Goal: Information Seeking & Learning: Learn about a topic

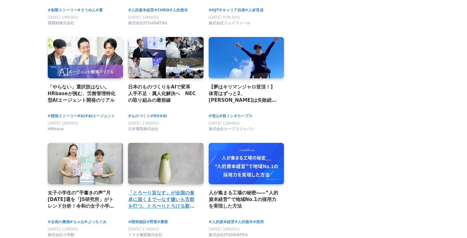
scroll to position [780, 0]
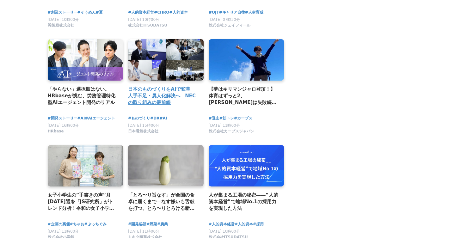
click at [163, 91] on h2 "日本のものづくりをAIで変革　人手不足・属人化解決へ　NECの取り組みの最前線" at bounding box center [163, 96] width 71 height 21
click at [156, 105] on h2 "日本のものづくりをAIで変革　人手不足・属人化解決へ　NECの取り組みの最前線" at bounding box center [163, 96] width 71 height 21
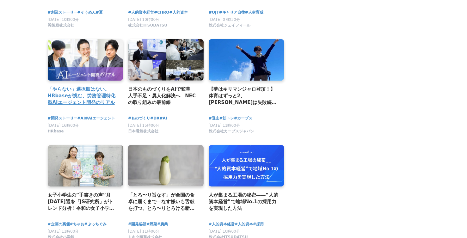
click at [97, 97] on h2 "「やらない」選択肢はない。HRbaseが挑む、労務管理特化型AIエージェント開発のリアル" at bounding box center [83, 96] width 71 height 21
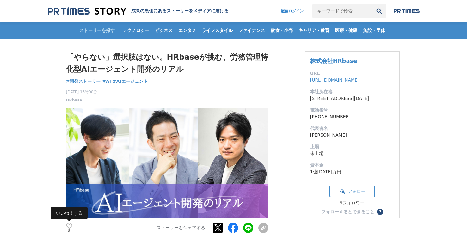
click at [69, 225] on icon at bounding box center [69, 226] width 6 height 5
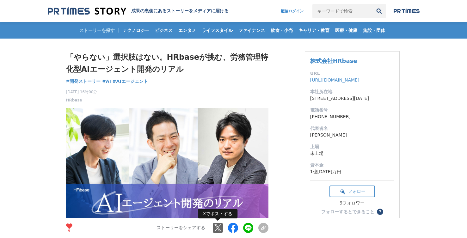
click at [219, 228] on link at bounding box center [218, 228] width 10 height 10
drag, startPoint x: 90, startPoint y: 42, endPoint x: 163, endPoint y: 78, distance: 81.2
copy div "「やらない」選択肢はない。HRbaseが挑む、労務管理特化型AIエージェント開発のリアル 開発ストーリー #開発ストーリー #AI #AIエージェント"
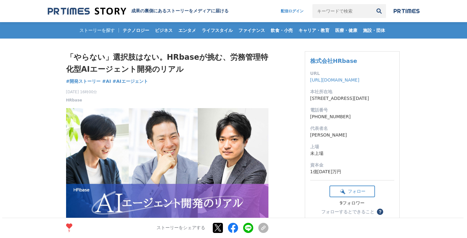
drag, startPoint x: 64, startPoint y: 47, endPoint x: 150, endPoint y: 79, distance: 91.4
copy div "「やらない」選択肢はない。HRbaseが挑む、労務管理特化型AIエージェント開発のリアル 開発ストーリー #開発ストーリー #AI #AIエージェント"
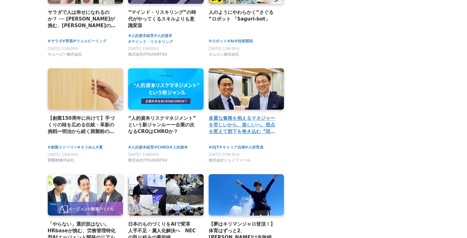
click at [246, 131] on h2 "多重な責務を抱えるマネジャーを苦しいから、楽しいへ。視点を変えて部下を巻き込む『現代マネジャーの入門書』出版の裏側。" at bounding box center [244, 125] width 71 height 21
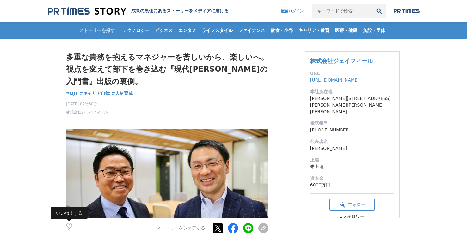
click at [67, 225] on icon at bounding box center [69, 226] width 6 height 5
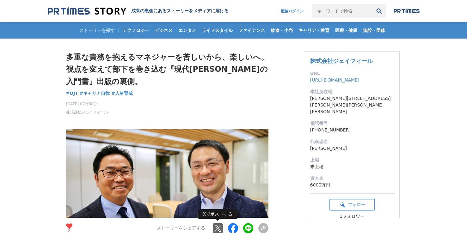
click at [216, 229] on link at bounding box center [218, 228] width 10 height 10
drag, startPoint x: 89, startPoint y: 44, endPoint x: 192, endPoint y: 95, distance: 115.6
copy div "多重な責務を抱えるマネジャーを苦しいから、楽しいへ。視点を変えて部下を巻き込む『現代マネジャーの入門書』出版の裏側。 OJT #OJT #キャリア自律 #人材…"
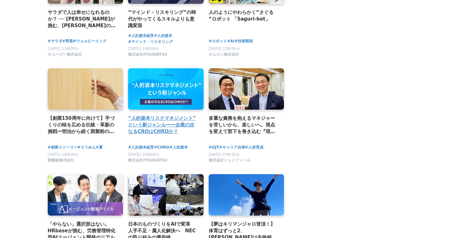
click at [152, 122] on h2 "“人的資本リスクマネジメント”という新ジャンルーー企業の次なるCROはCHROか？" at bounding box center [163, 125] width 71 height 21
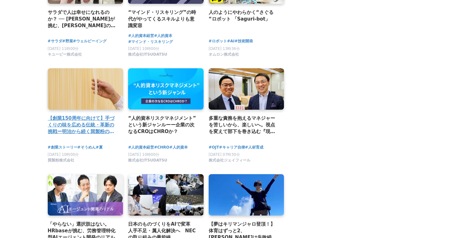
click at [87, 130] on h2 "【創業150周年に向けて】手づくりの味を広める伝統・革新の挑戦ー明治から続く巽製粉の新たな取り組みとは" at bounding box center [83, 125] width 71 height 21
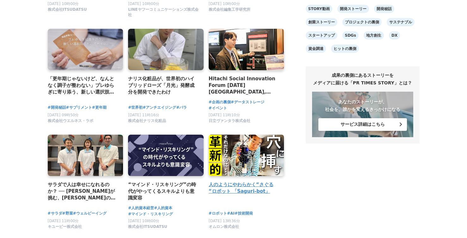
scroll to position [473, 0]
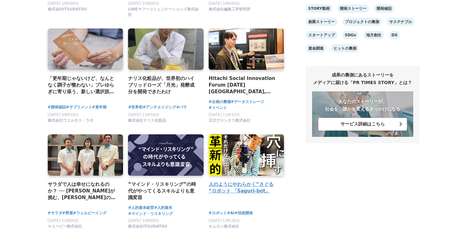
click at [238, 190] on h4 "人のようにやわらかく“さぐる“ロボット 「Saguri-bot」" at bounding box center [244, 188] width 71 height 14
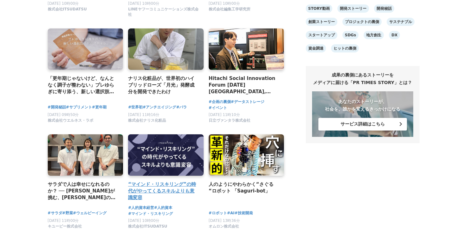
click at [176, 184] on h4 "“マインド・リスキリング”の時代がやってくるスキルよりも意識変容" at bounding box center [163, 191] width 71 height 21
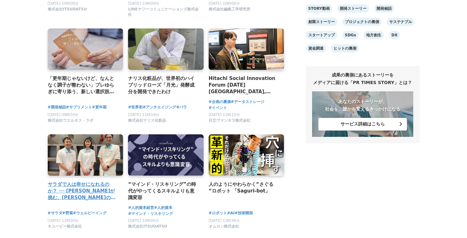
click at [75, 196] on h4 "サラダで人は幸せになれるのか？ ── キユーピーが挑む、未来の食卓とウェルビーイングの可能性" at bounding box center [83, 191] width 71 height 21
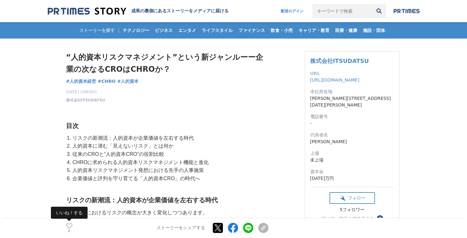
click at [67, 227] on icon at bounding box center [69, 226] width 6 height 5
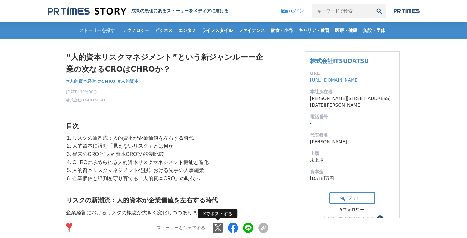
click at [217, 225] on link at bounding box center [218, 228] width 10 height 10
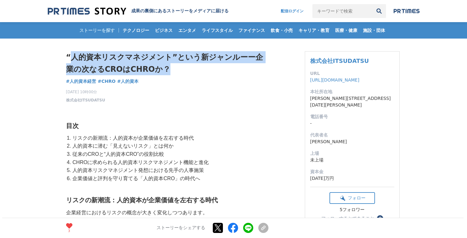
drag, startPoint x: 73, startPoint y: 55, endPoint x: 135, endPoint y: 76, distance: 65.6
click at [135, 76] on div "“人的資本リスクマネジメント”という新ジャンルーー企業の次なるCROはCHROか？ 人的資本経営 #人的資本経営 #CHRO #人的資本" at bounding box center [167, 77] width 203 height 52
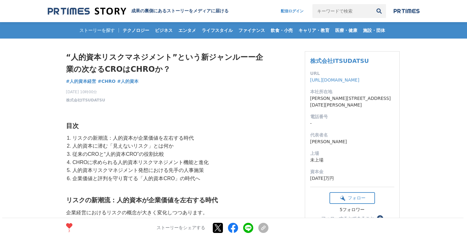
drag, startPoint x: 76, startPoint y: 38, endPoint x: 78, endPoint y: 50, distance: 11.9
drag, startPoint x: 66, startPoint y: 51, endPoint x: 146, endPoint y: 85, distance: 87.1
click at [146, 85] on div "“人的資本リスクマネジメント”という新ジャンルーー企業の次なるCROはCHROか？ 人的資本経営 #人的資本経営 #CHRO #人的資本" at bounding box center [167, 77] width 203 height 52
copy div "“人的資本リスクマネジメント”という新ジャンルーー企業の次なるCROはCHROか？ 人的資本経営 #人的資本経営 #CHRO #人的資本"
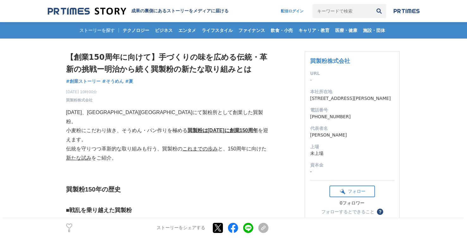
click at [212, 229] on ul "0 いいね！する ストーリーをシェアする Xでポストする Facebookでシェアする LINEでシェアする リンクをコピー" at bounding box center [167, 228] width 203 height 9
click at [216, 229] on link at bounding box center [218, 228] width 10 height 10
drag, startPoint x: 83, startPoint y: 46, endPoint x: 158, endPoint y: 80, distance: 83.0
copy div "【創業150周年に向けて】手づくりの味を広める伝統・革新の挑戦ー明治から続く巽製粉の新たな取り組みとは 創業ストーリー #創業ストーリー #そうめん #夏"
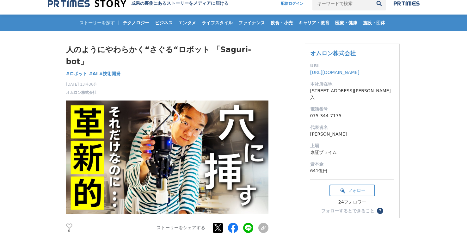
scroll to position [8, 0]
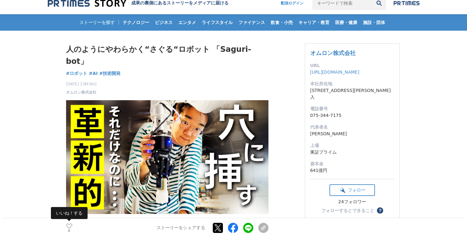
click at [69, 226] on icon at bounding box center [69, 226] width 6 height 5
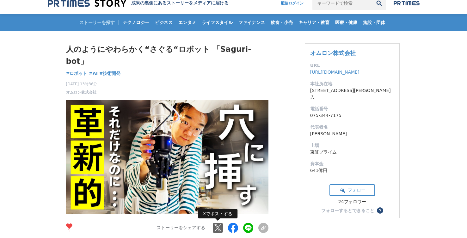
click at [218, 229] on link at bounding box center [218, 228] width 10 height 10
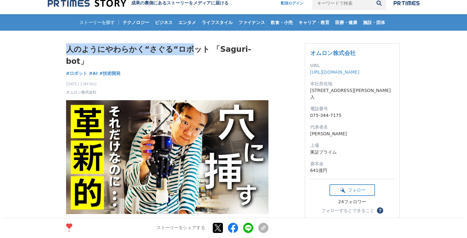
drag, startPoint x: 129, startPoint y: 39, endPoint x: 189, endPoint y: 53, distance: 62.2
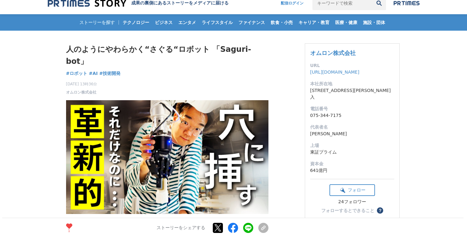
drag, startPoint x: 160, startPoint y: 55, endPoint x: 140, endPoint y: 51, distance: 20.8
click at [160, 55] on h1 "人のようにやわらかく“さぐる“ロボット 「Saguri-bot」" at bounding box center [167, 55] width 203 height 24
drag, startPoint x: 83, startPoint y: 41, endPoint x: 155, endPoint y: 59, distance: 74.1
copy div "人のようにやわらかく“さぐる“ロボット 「Saguri-bot」 ロボット #ロボット #AI #技術開発"
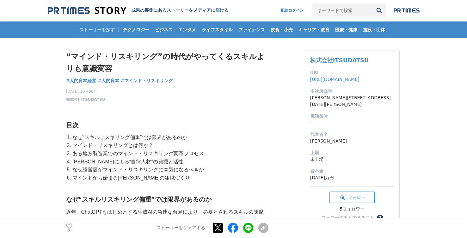
scroll to position [1, 0]
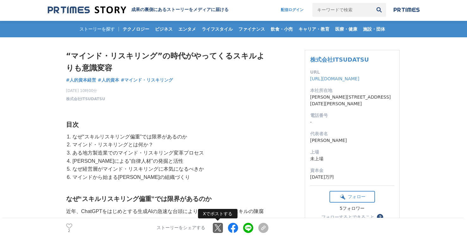
click at [216, 227] on link at bounding box center [218, 228] width 10 height 10
drag, startPoint x: 97, startPoint y: 38, endPoint x: 182, endPoint y: 81, distance: 95.1
click at [97, 55] on h1 "“マインド・リスキリング”の時代がやってくるスキルよりも意識変容" at bounding box center [167, 62] width 203 height 24
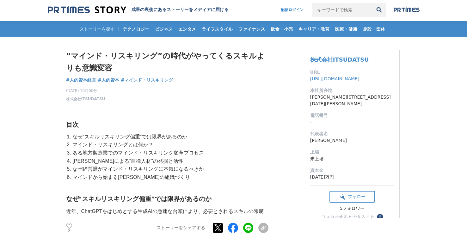
drag, startPoint x: 67, startPoint y: 50, endPoint x: 180, endPoint y: 79, distance: 116.7
click at [180, 79] on div "“マインド・リスキリング”の時代がやってくるスキルよりも意識変容 人的資本経営 #人的資本経営 #人的資本 #マインド・リスキリング 2" at bounding box center [167, 76] width 203 height 52
copy div "“マインド・リスキリング”の時代がやってくるスキルよりも意識変容 人的資本経営 #人的資本経営 #人的資本 #マインド・リスキリング"
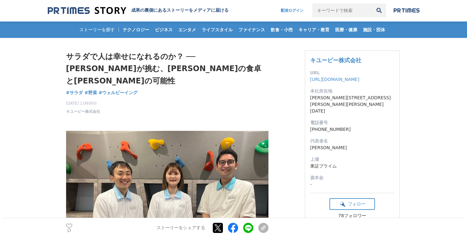
scroll to position [1, 0]
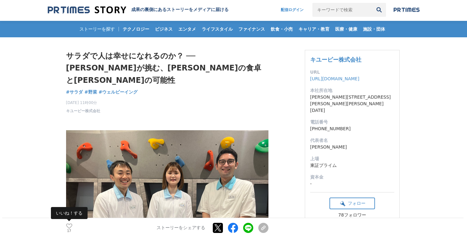
click at [71, 225] on icon at bounding box center [69, 226] width 6 height 5
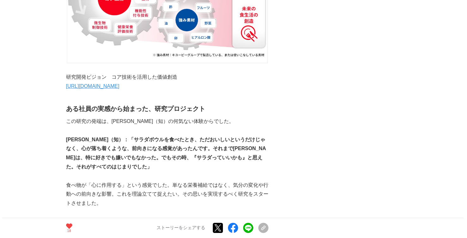
scroll to position [1206, 0]
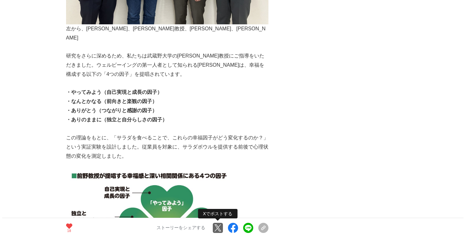
click at [219, 230] on link at bounding box center [218, 228] width 10 height 10
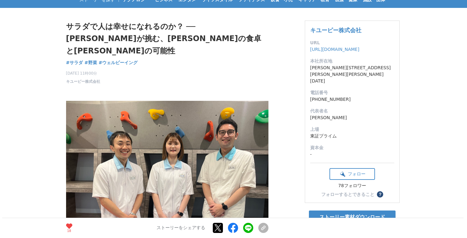
scroll to position [0, 0]
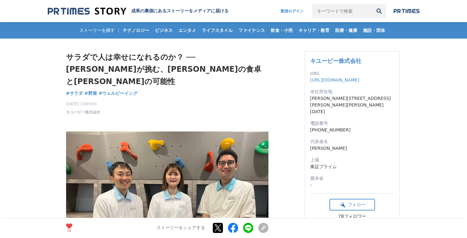
drag, startPoint x: 70, startPoint y: 44, endPoint x: 153, endPoint y: 58, distance: 83.5
copy div "サラダで人は幸せになれるのか？ ── キユーピーが挑む、未来の食卓とウェルビーイングの可能性 サラダ #サラダ #野菜 #ウェルビーイング"
click at [207, 100] on div "2025年8月7日 11時00分 キユーピー株式会社 18" at bounding box center [167, 107] width 203 height 16
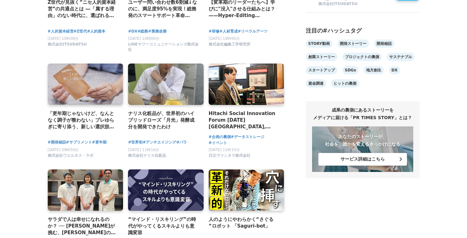
scroll to position [417, 0]
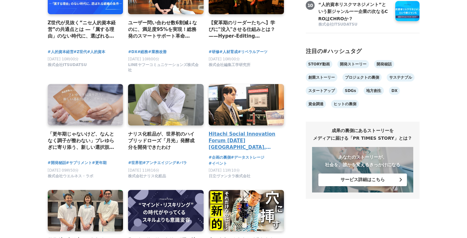
click at [232, 139] on h4 "Hitachi Social Innovation Forum [DATE] [GEOGRAPHIC_DATA], [GEOGRAPHIC_DATA] 会場レ…" at bounding box center [244, 141] width 71 height 21
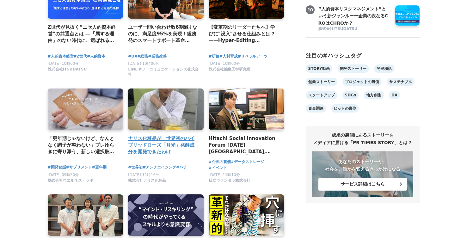
scroll to position [411, 0]
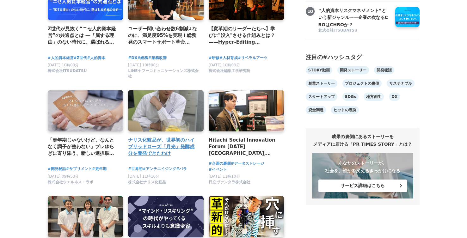
click at [155, 153] on h4 "ナリス化粧品が、世界初のハイブリッドローズ「月光」発酵成分を開発できたわけ" at bounding box center [163, 147] width 71 height 21
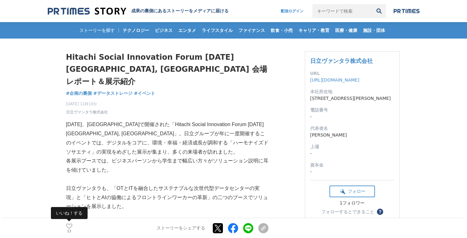
click at [71, 225] on icon at bounding box center [69, 226] width 6 height 5
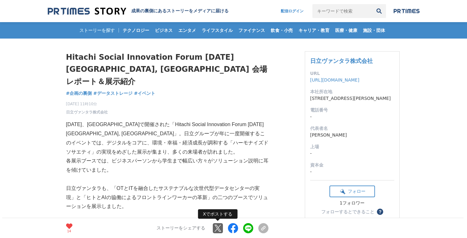
click at [219, 228] on link at bounding box center [218, 228] width 10 height 10
drag, startPoint x: 77, startPoint y: 47, endPoint x: 183, endPoint y: 77, distance: 110.6
copy div "Hitachi Social Innovation Forum [DATE] [GEOGRAPHIC_DATA], OSAKA 会場レポート＆展示紹介 企画の…"
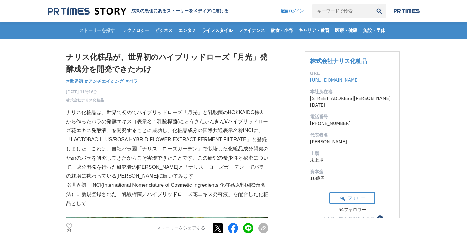
click at [76, 224] on ul "24 いいね！する ストーリーをシェアする Xでポストする Facebookでシェアする LINEでシェアする リンクをコピー" at bounding box center [167, 228] width 203 height 9
click at [70, 226] on icon at bounding box center [69, 226] width 6 height 5
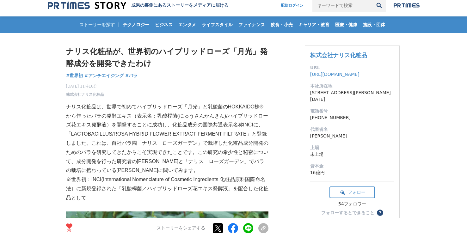
scroll to position [9, 0]
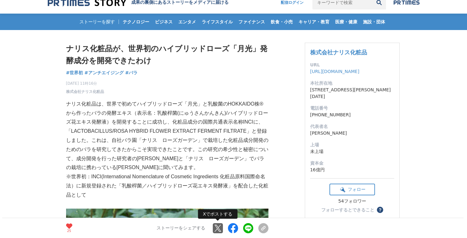
click at [216, 225] on link at bounding box center [218, 228] width 10 height 10
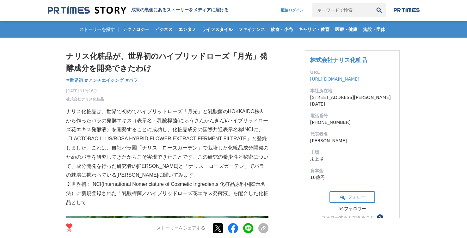
scroll to position [0, 0]
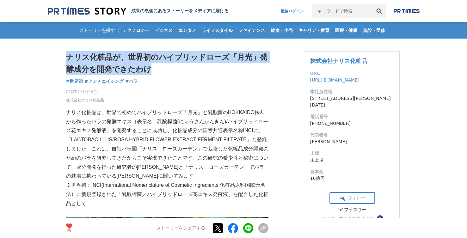
drag, startPoint x: 74, startPoint y: 48, endPoint x: 154, endPoint y: 75, distance: 84.7
click at [123, 58] on h1 "ナリス化粧品が、世界初のハイブリッドローズ「月光」発酵成分を開発できたわけ" at bounding box center [167, 63] width 203 height 24
drag, startPoint x: 96, startPoint y: 46, endPoint x: 153, endPoint y: 86, distance: 69.8
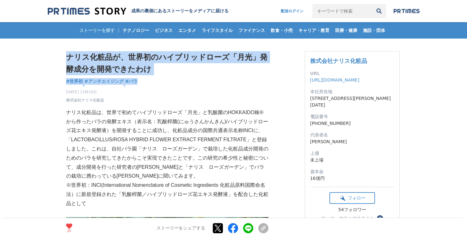
copy div "ナリス化粧品が、世界初のハイブリッドローズ「月光」発酵成分を開発できたわけ 世界初 #世界初 #アンチエイジング #バラ"
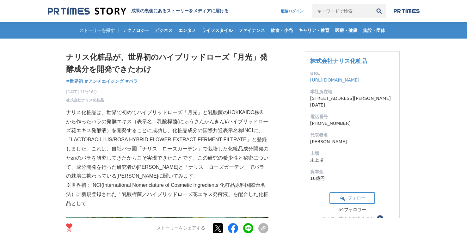
click at [88, 53] on h1 "ナリス化粧品が、世界初のハイブリッドローズ「月光」発酵成分を開発できたわけ" at bounding box center [167, 63] width 203 height 24
drag, startPoint x: 95, startPoint y: 53, endPoint x: 132, endPoint y: 86, distance: 49.1
copy div "ナリス化粧品が、世界初のハイブリッドローズ「月光」発酵成分を開発できたわけ 世界初 #世界初 #アンチエイジング #バラ"
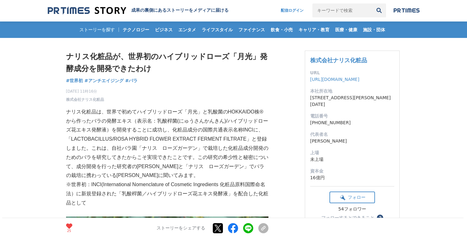
scroll to position [1, 0]
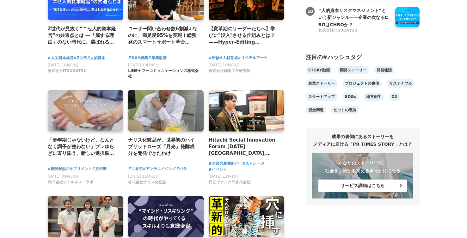
scroll to position [478, 0]
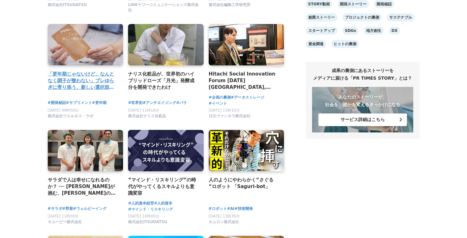
click at [72, 88] on h4 "「更年期じゃないけど、なんとなく調子が整わない」プレゆらぎに寄り添う、新しい選択肢「ゲニステイン」" at bounding box center [83, 81] width 71 height 21
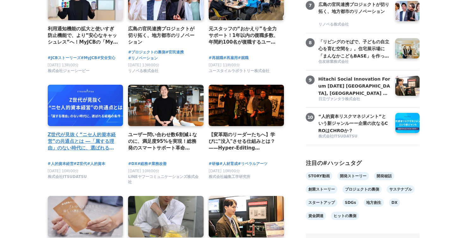
scroll to position [319, 0]
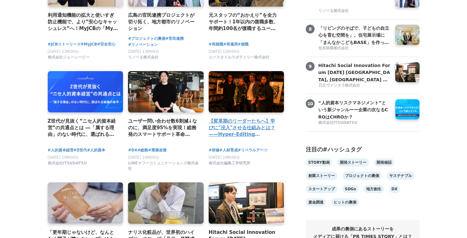
click at [247, 133] on h4 "【変革期のリーダーたちへ】学びに"没入"させる仕組みとは？——Hyper-Editing Platform［AIDA］の「場づくり」の秘密《後編》" at bounding box center [244, 128] width 71 height 21
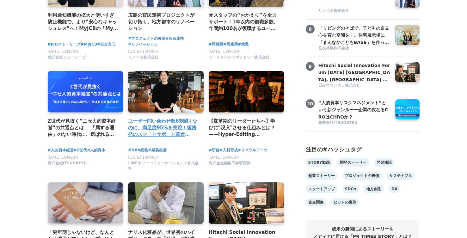
click at [174, 127] on h4 "ユーザー問い合わせ数6割減↓なのに、満足度95%を実現！総務発のスマートサポート革命「SFINQS（スフィンクス）」誕生秘話" at bounding box center [163, 128] width 71 height 21
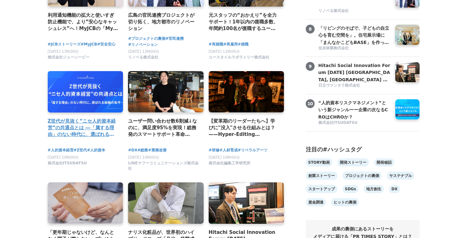
click at [94, 135] on h4 "Z世代が見抜く“ニセ人的資本経営”の共通点とは ―「属する理由」のない時代に、選ばれる組織の条件―" at bounding box center [83, 128] width 71 height 21
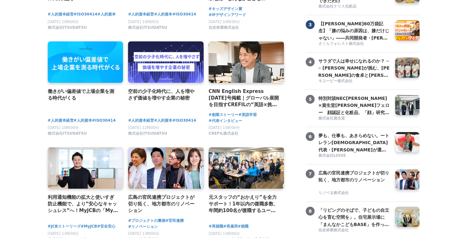
scroll to position [136, 0]
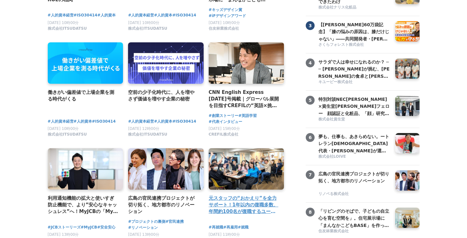
click at [252, 202] on h4 "元スタッフの“おかえり”を全力サポート！1年以内の復職多数、年間約100名が復職するユースタイルラボラトリーの「カムバック採用」実績と背景を公開" at bounding box center [244, 205] width 71 height 21
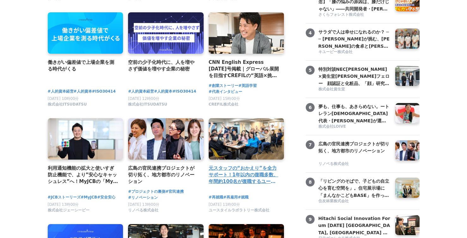
scroll to position [173, 0]
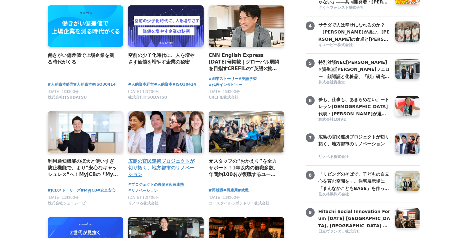
click at [140, 166] on h4 "広島の官民連携プロジェクトが切り拓く、地方都市のリノベーション" at bounding box center [163, 168] width 71 height 21
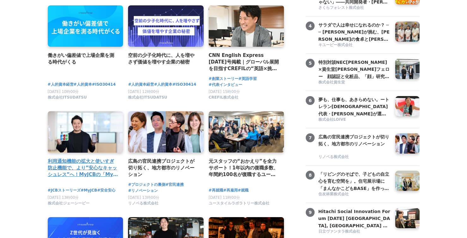
click at [67, 171] on h4 "利用通知機能の拡大と使いすぎ防止機能で、より”安心なキャッシュレス”へ！MyJCBの「My安心設定」を強化！" at bounding box center [83, 168] width 71 height 21
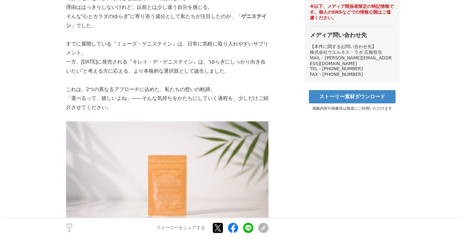
scroll to position [345, 0]
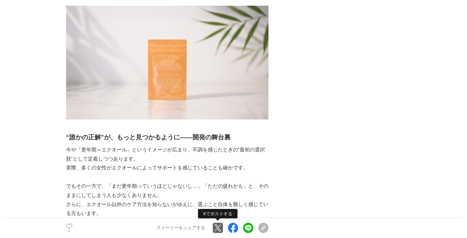
click at [220, 228] on link at bounding box center [218, 228] width 10 height 10
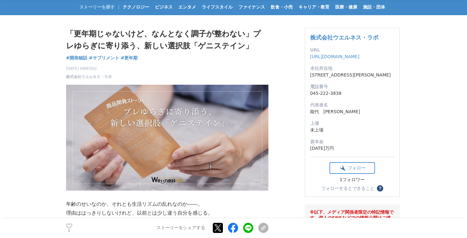
scroll to position [0, 0]
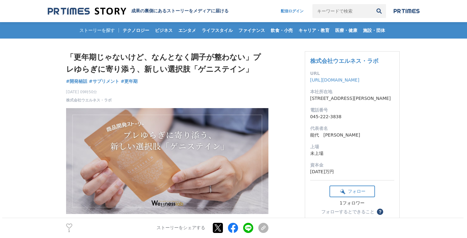
drag, startPoint x: 74, startPoint y: 50, endPoint x: 175, endPoint y: 85, distance: 106.2
copy div "「更年期じゃないけど、なんとなく調子が整わない」プレゆらぎに寄り添う、新しい選択肢「ゲニステイン」 開発秘話 #開発秘話 #サプリメント #更年期"
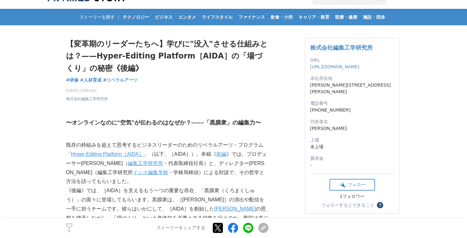
scroll to position [15, 0]
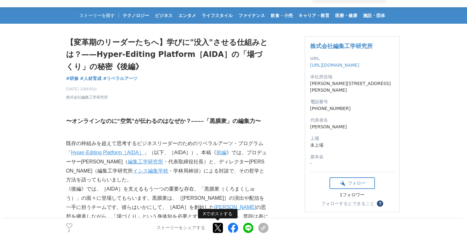
drag, startPoint x: 220, startPoint y: 226, endPoint x: 216, endPoint y: 218, distance: 8.6
click at [220, 226] on link at bounding box center [218, 228] width 10 height 10
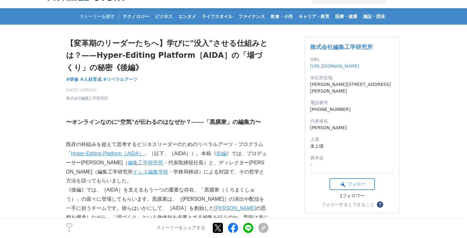
scroll to position [14, 0]
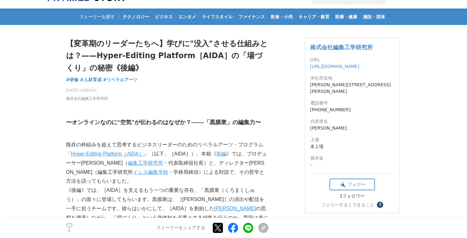
drag, startPoint x: 70, startPoint y: 34, endPoint x: 154, endPoint y: 68, distance: 90.9
copy div "【変革期のリーダーたちへ】学びに"没入"させる仕組みとは？——Hyper-Editing Platform［AIDA］の「場づくり」の秘密《後編》 研修 #研…"
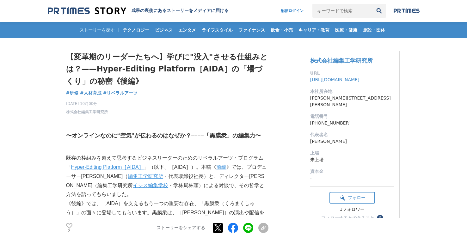
scroll to position [0, 0]
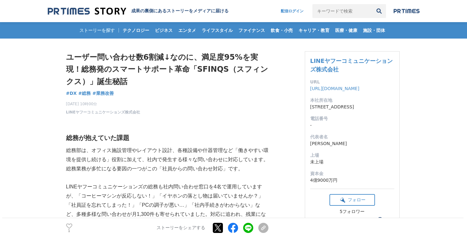
click at [219, 226] on link at bounding box center [218, 228] width 10 height 10
drag, startPoint x: 52, startPoint y: 44, endPoint x: 147, endPoint y: 89, distance: 104.9
copy div "ユーザー問い合わせ数6割減↓なのに、満足度95%を実現！総務発のスマートサポート革命「SFINQS（スフィンクス）」誕生秘話 DX #DX #総務 #業務改善"
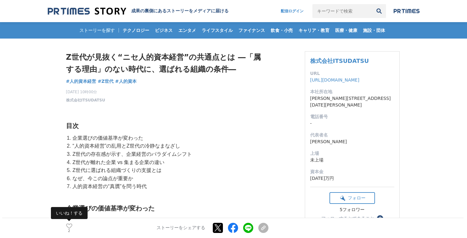
click at [69, 225] on icon at bounding box center [69, 226] width 6 height 5
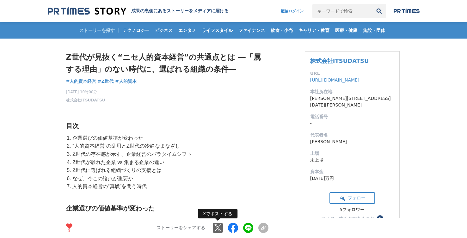
click at [220, 230] on link at bounding box center [218, 228] width 10 height 10
drag, startPoint x: 79, startPoint y: 53, endPoint x: 175, endPoint y: 86, distance: 102.0
copy div "Z世代が見抜く“ニセ人的資本経営”の共通点とは ―「属する理由」のない時代に、選ばれる組織の条件― 人的資本経営 #人的資本経営 #Z世代 #人的資本"
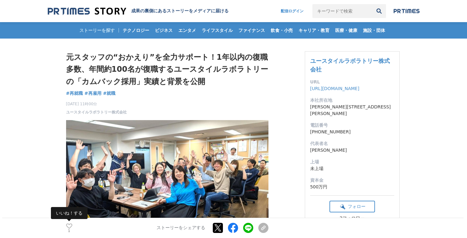
click at [69, 228] on icon at bounding box center [69, 226] width 6 height 5
click at [218, 227] on link at bounding box center [218, 228] width 10 height 10
drag, startPoint x: 88, startPoint y: 50, endPoint x: 211, endPoint y: 87, distance: 128.4
click at [73, 57] on h1 "元スタッフの“おかえり”を全力サポート！1年以内の復職多数、年間約100名が復職するユースタイルラボラトリーの「カムバック採用」実績と背景を公開" at bounding box center [167, 69] width 203 height 36
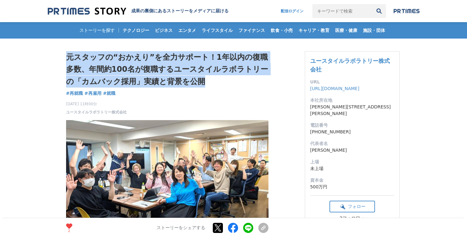
drag, startPoint x: 65, startPoint y: 49, endPoint x: 228, endPoint y: 83, distance: 167.1
copy h1 "元スタッフの“おかえり”を全力サポート！1年以内の復職多数、年間約100名が復職するユースタイルラボラトリーの「カムバック採用」実績と背景を公開"
click at [125, 83] on h1 "元スタッフの“おかえり”を全力サポート！1年以内の復職多数、年間約100名が復職するユースタイルラボラトリーの「カムバック採用」実績と背景を公開" at bounding box center [167, 69] width 203 height 36
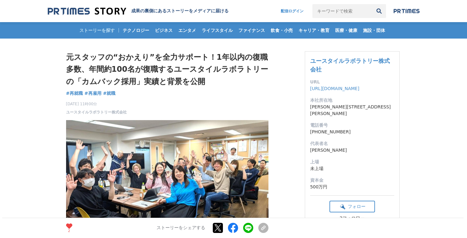
drag, startPoint x: 65, startPoint y: 87, endPoint x: 131, endPoint y: 96, distance: 66.8
copy div "元スタッフの“おかえり”を全力サポート！1年以内の復職多数、年間約100名が復職するユースタイルラボラトリーの「カムバック採用」実績と背景を公開 再就職 #再…"
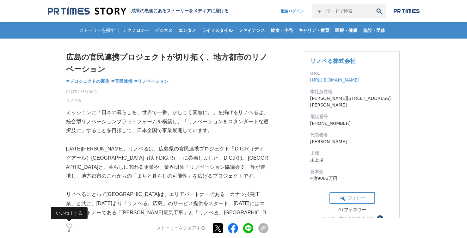
click at [68, 224] on icon at bounding box center [69, 226] width 6 height 5
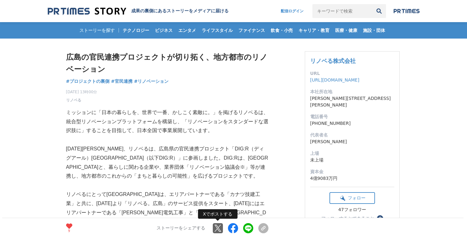
click at [217, 228] on link at bounding box center [218, 228] width 10 height 10
drag, startPoint x: 75, startPoint y: 37, endPoint x: 192, endPoint y: 77, distance: 123.9
copy body "ストーリーを探す テクノロジー ビジネス エンタメ ライフスタイル ファイナンス 飲食・小売 キャリア・教育 医療・健康 施設・団体 広島の官民連携プロジェク…"
drag, startPoint x: 169, startPoint y: 72, endPoint x: 139, endPoint y: 66, distance: 31.2
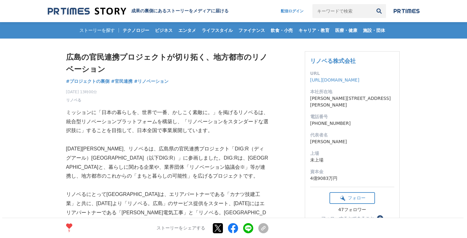
click at [169, 72] on h1 "広島の官民連携プロジェクトが切り拓く、地方都市のリノベーション" at bounding box center [167, 63] width 203 height 24
drag, startPoint x: 90, startPoint y: 58, endPoint x: 203, endPoint y: 78, distance: 114.8
copy div "広島の官民連携プロジェクトが切り拓く、地方都市のリノベーション プロジェクトの裏側 #プロジェクトの裏側 #官民連携 #リノベーション"
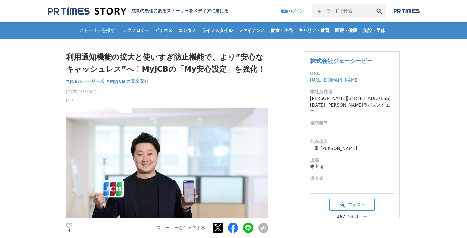
click at [66, 228] on div "4 いいね！する ストーリーをシェアする Xでポストする Facebookでシェアする LINEでシェアする リンクをコピー" at bounding box center [167, 228] width 203 height 20
click at [69, 228] on icon at bounding box center [69, 226] width 6 height 5
click at [215, 228] on link at bounding box center [218, 228] width 10 height 10
drag, startPoint x: 108, startPoint y: 47, endPoint x: 216, endPoint y: 77, distance: 112.5
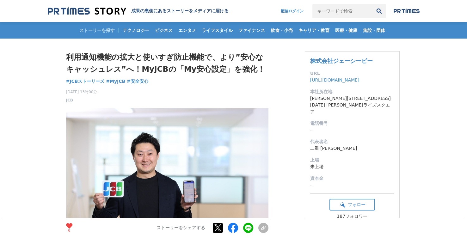
copy div "利用通知機能の拡大と使いすぎ防止機能で、より”安心なキャッシュレス”へ！MyJCBの「My安心設定」を強化！ JCBストーリーズ #JCBストーリーズ #My…"
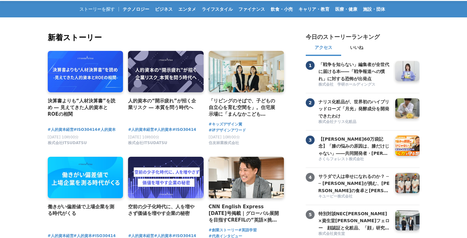
scroll to position [19, 0]
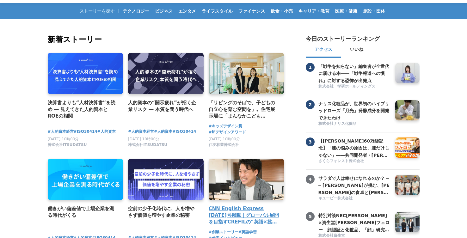
click at [232, 218] on h4 "CNN English Express [DATE]号掲載｜グローバル展開を目指すCREFILの“英語×挑戦”文化とその背景" at bounding box center [244, 215] width 71 height 21
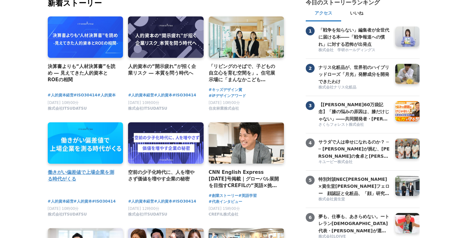
scroll to position [58, 0]
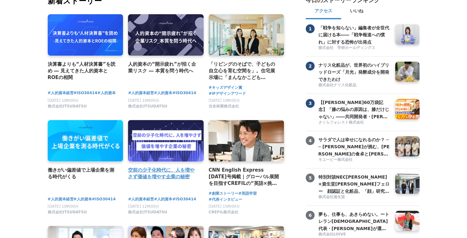
click at [141, 165] on div "空前の少子化時代に、人を増やさず価値を増やす企業の秘密" at bounding box center [166, 154] width 76 height 69
click at [140, 171] on h4 "空前の少子化時代に、人を増やさず価値を増やす企業の秘密" at bounding box center [163, 174] width 71 height 14
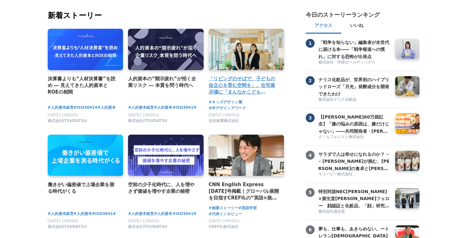
scroll to position [42, 0]
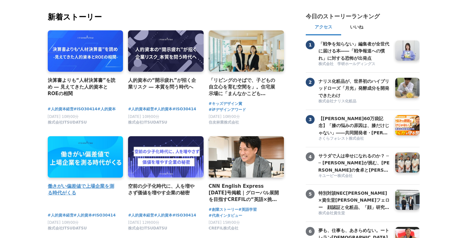
click at [54, 186] on h4 "働きがい偏差値で上場企業を測る時代がくる" at bounding box center [83, 190] width 71 height 14
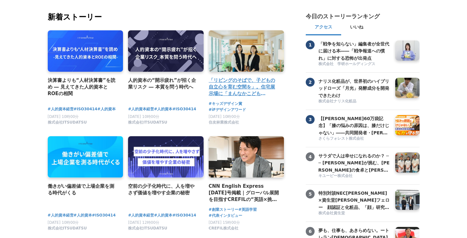
click at [224, 90] on h4 "「リビングのそばで、子どもの自立心を育む空間を」。住宅展示場に「まんなかこどもBASE」を作った２人の女性社員" at bounding box center [244, 87] width 71 height 21
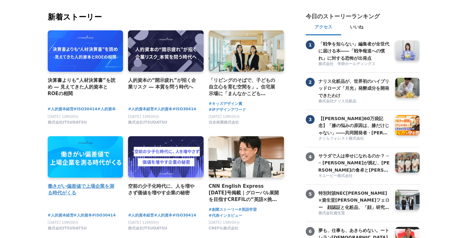
click at [78, 191] on h4 "働きがい偏差値で上場企業を測る時代がくる" at bounding box center [83, 190] width 71 height 14
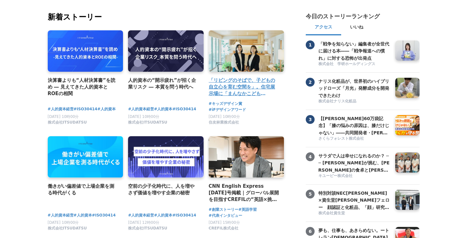
click at [223, 86] on h4 "「リビングのそばで、子どもの自立心を育む空間を」。住宅展示場に「まんなかこどもBASE」を作った２人の女性社員" at bounding box center [244, 87] width 71 height 21
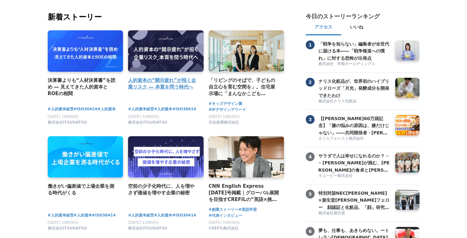
click at [179, 82] on h4 "人的資本の“開示疲れ”が招く企業リスク ― 本質を問う時代へ" at bounding box center [163, 84] width 71 height 14
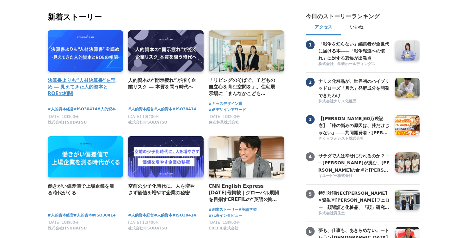
click at [95, 82] on h4 "決算書よりも“人材決算書”を読め ― 見えてきた人的資本とROEの相関" at bounding box center [83, 87] width 71 height 21
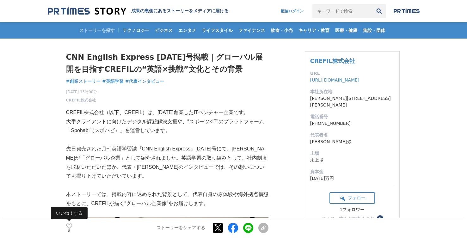
click at [68, 225] on icon at bounding box center [69, 226] width 6 height 5
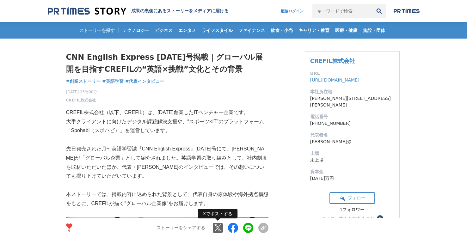
click at [216, 227] on link at bounding box center [218, 228] width 10 height 10
drag, startPoint x: 78, startPoint y: 44, endPoint x: 189, endPoint y: 80, distance: 116.9
copy div "CNN English Express [DATE]号掲載｜グローバル展開を目指すCREFILの“英語×挑戦”文化とその背景 創業ストーリー #創業ストーリー…"
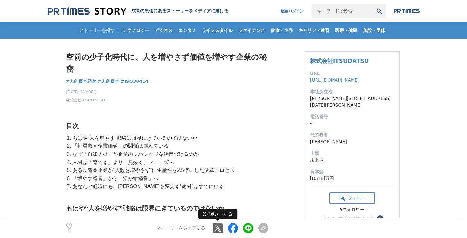
click at [219, 230] on link at bounding box center [218, 228] width 10 height 10
drag, startPoint x: 97, startPoint y: 40, endPoint x: 172, endPoint y: 50, distance: 75.4
drag, startPoint x: 145, startPoint y: 63, endPoint x: 166, endPoint y: 81, distance: 27.4
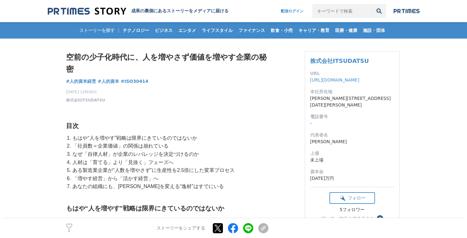
copy div "空前の少子化時代に、人を増やさず価値を増やす企業の秘密 人的資本経営 #人的資本経営 #人的資本 #ISO30414"
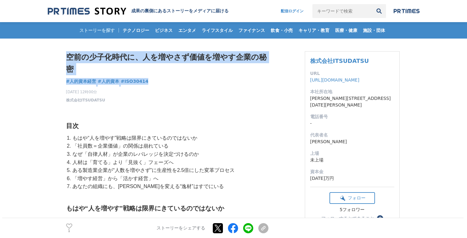
drag, startPoint x: 111, startPoint y: 60, endPoint x: 147, endPoint y: 79, distance: 40.3
copy div "空前の少子化時代に、人を増やさず価値を増やす企業の秘密 人的資本経営 #人的資本経営 #人的資本 #ISO30414"
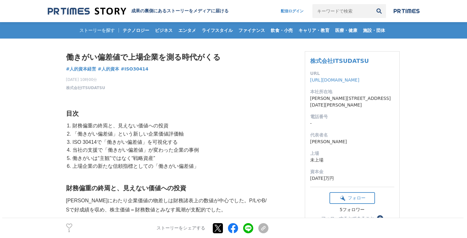
drag, startPoint x: 70, startPoint y: 227, endPoint x: 177, endPoint y: 223, distance: 106.4
click at [70, 227] on icon at bounding box center [69, 226] width 6 height 5
click at [214, 227] on link at bounding box center [218, 228] width 10 height 10
drag, startPoint x: 62, startPoint y: 53, endPoint x: 157, endPoint y: 66, distance: 95.6
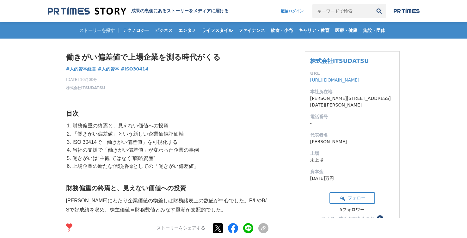
copy div "働きがい偏差値で上場企業を測る時代がくる 人的資本経営 #人的資本経営 #人的資本 #ISO30414"
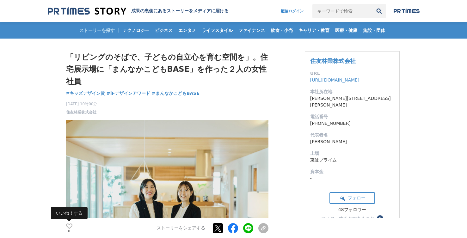
click at [72, 223] on div "0 いいね！する ストーリーをシェアする Xでポストする Facebookでシェアする LINEでシェアする リンクをコピー" at bounding box center [167, 228] width 203 height 20
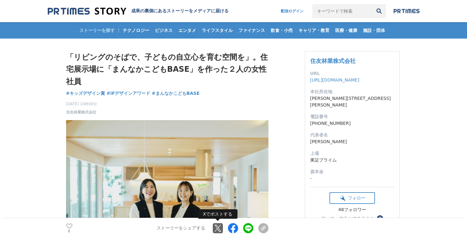
click at [220, 227] on link at bounding box center [218, 228] width 10 height 10
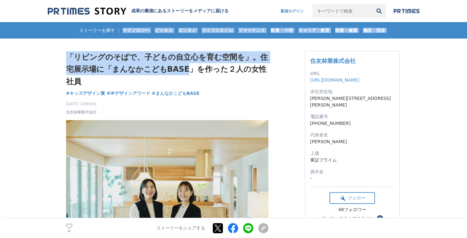
drag, startPoint x: 77, startPoint y: 36, endPoint x: 179, endPoint y: 74, distance: 109.0
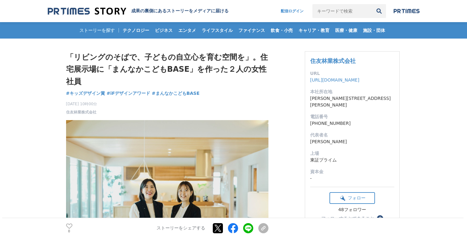
drag, startPoint x: 179, startPoint y: 74, endPoint x: 169, endPoint y: 72, distance: 10.8
click at [179, 74] on h1 "「リビングのそばで、子どもの自立心を育む空間を」。住宅展示場に「まんなかこどもBASE」を作った２人の女性社員" at bounding box center [167, 69] width 203 height 36
drag, startPoint x: 80, startPoint y: 52, endPoint x: 117, endPoint y: 58, distance: 37.7
click at [136, 60] on h1 "「リビングのそばで、子どもの自立心を育む空間を」。住宅展示場に「まんなかこどもBASE」を作った２人の女性社員" at bounding box center [167, 69] width 203 height 36
drag, startPoint x: 80, startPoint y: 43, endPoint x: 222, endPoint y: 78, distance: 146.1
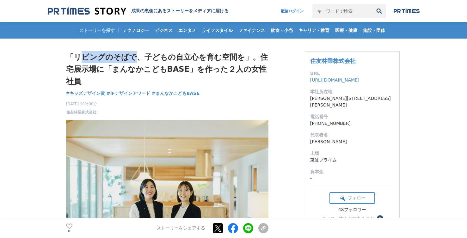
copy div "「リビングのそばで、子どもの自立心を育む空間を」。住宅展示場に「まんなかこどもBASE」を作った２人の女性社員 キッズデザイン賞 #キッズデザイン賞 #iFデ…"
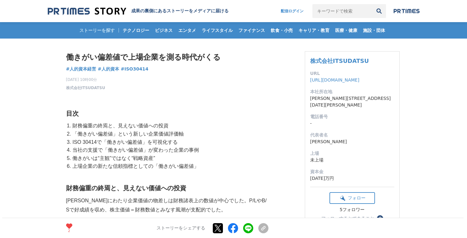
drag, startPoint x: 81, startPoint y: 49, endPoint x: 184, endPoint y: 72, distance: 105.7
drag, startPoint x: 100, startPoint y: 52, endPoint x: 158, endPoint y: 68, distance: 60.3
copy div "働きがい偏差値で上場企業を測る時代がくる 人的資本経営 #人的資本経営 #人的資本 #ISO30414"
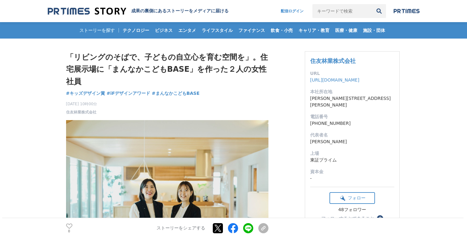
drag, startPoint x: 106, startPoint y: 45, endPoint x: 236, endPoint y: 78, distance: 134.9
copy div "「リビングのそばで、子どもの自立心を育む空間を」。住宅展示場に「まんなかこどもBASE」を作った２人の女性社員 キッズデザイン賞 #キッズデザイン賞 #iFデ…"
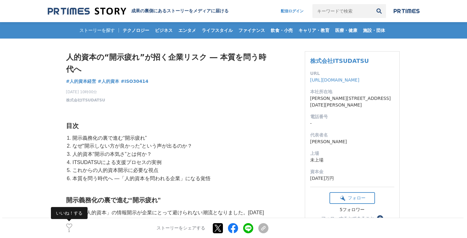
click at [68, 226] on icon at bounding box center [69, 226] width 6 height 5
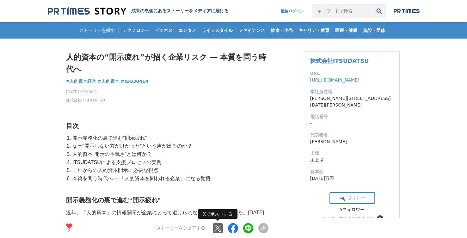
click at [218, 228] on link at bounding box center [218, 228] width 10 height 10
drag, startPoint x: 70, startPoint y: 57, endPoint x: 170, endPoint y: 79, distance: 102.1
click at [170, 79] on div "人的資本の“開示疲れ”が招く企業リスク ― 本質を問う時代へ 人的資本経営 #人的資本経営 #人的資本 #ISO30414 2" at bounding box center [167, 77] width 203 height 52
copy div "人的資本の“開示疲れ”が招く企業リスク ― 本質を問う時代へ 人的資本経営 #人的資本経営 #人的資本 #ISO30414"
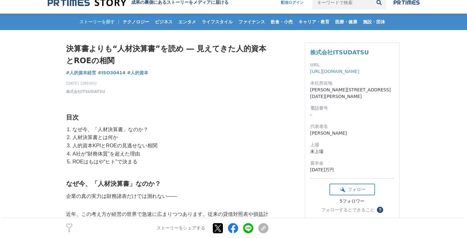
scroll to position [11, 0]
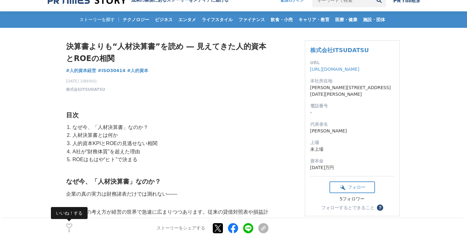
click at [71, 227] on icon at bounding box center [69, 226] width 6 height 5
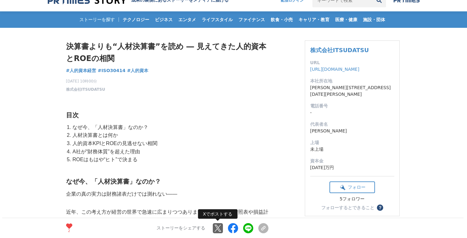
click at [221, 225] on link at bounding box center [218, 228] width 10 height 10
drag, startPoint x: 64, startPoint y: 38, endPoint x: 159, endPoint y: 68, distance: 100.3
copy div "決算書よりも“人材決算書”を読め ― 見えてきた人的資本と[PERSON_NAME]の相関 人的資本経営 #人的資本経営 #ISO30414 #人的資本"
